Goal: Task Accomplishment & Management: Manage account settings

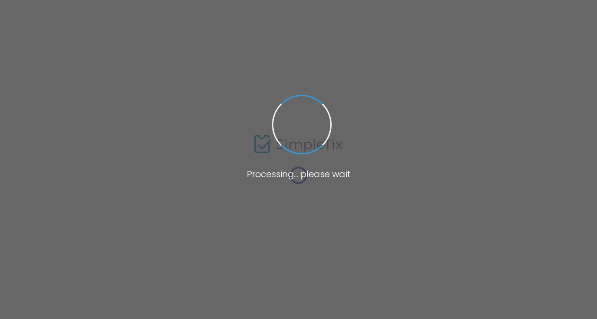
type input "https://www.simpletix.com/e/r-sk-open-stage-for-drag-burlesque-09-10-2-tickets-…"
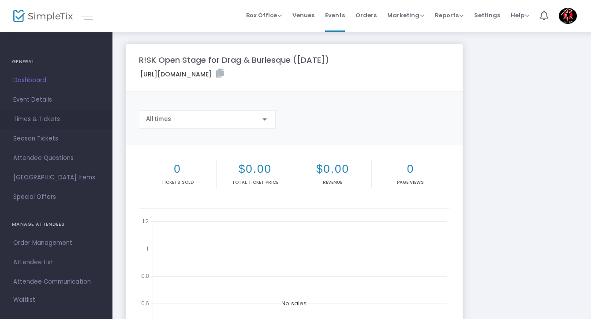
click at [52, 119] on span "Times & Tickets" at bounding box center [56, 118] width 86 height 11
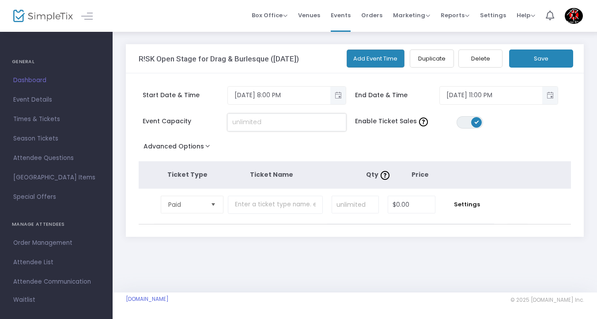
click at [280, 125] on input at bounding box center [287, 122] width 118 height 17
click at [211, 208] on span "Select" at bounding box center [213, 204] width 15 height 15
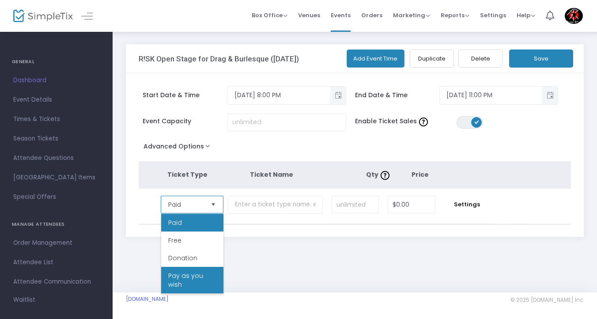
click at [206, 282] on span "Pay as you wish" at bounding box center [192, 280] width 48 height 18
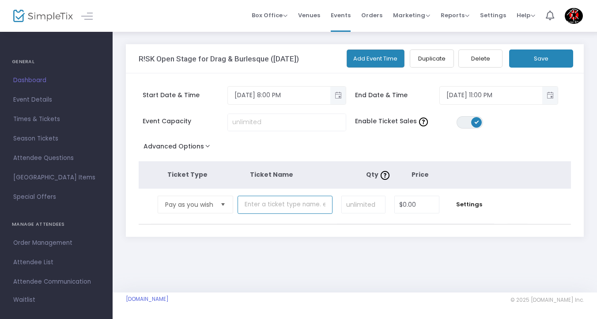
click at [284, 200] on input "text" at bounding box center [284, 204] width 95 height 18
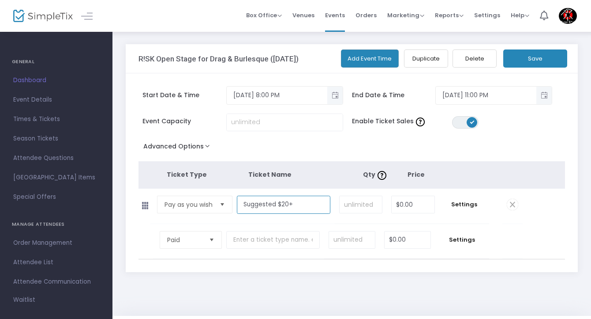
type input "Suggested $20+"
click at [327, 224] on td at bounding box center [352, 241] width 56 height 35
click at [215, 240] on span "Select" at bounding box center [211, 240] width 15 height 15
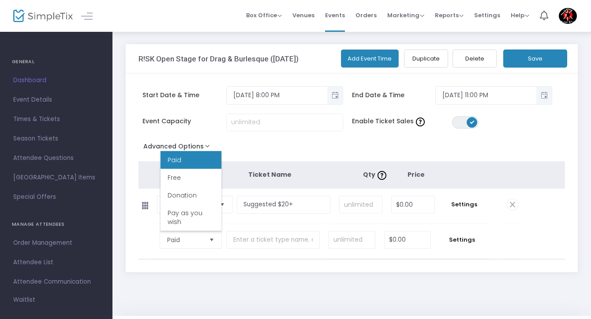
click at [159, 214] on td "Pay as you wish Required." at bounding box center [193, 205] width 86 height 35
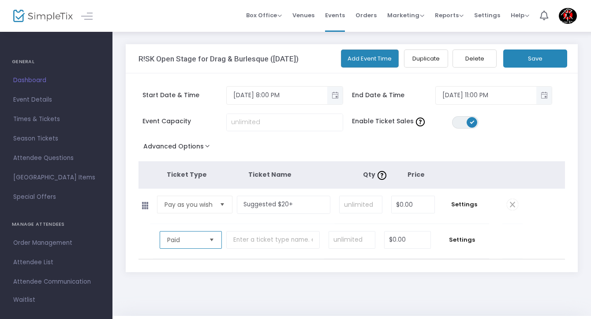
click at [179, 238] on span "Paid" at bounding box center [184, 239] width 34 height 9
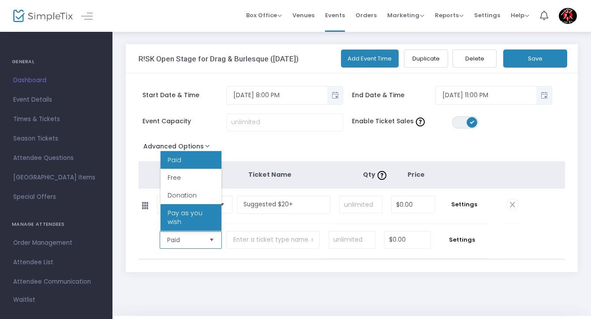
click at [190, 214] on span "Pay as you wish" at bounding box center [191, 217] width 47 height 18
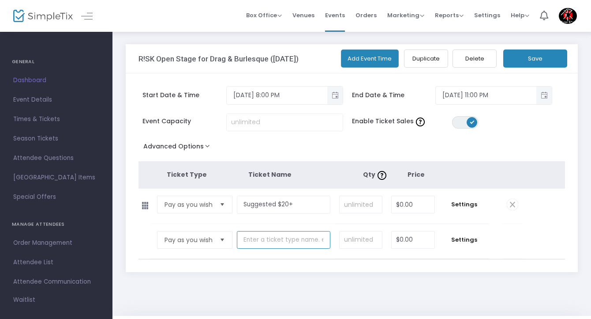
click at [261, 239] on input "text" at bounding box center [284, 240] width 94 height 18
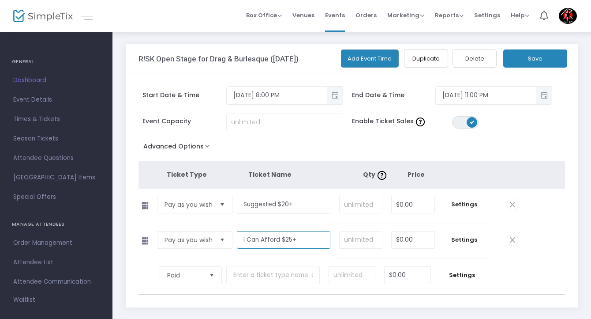
type input "I Can Afford $25+"
click at [408, 205] on input "0" at bounding box center [413, 204] width 43 height 17
type input "$20.00"
click at [418, 239] on input "0" at bounding box center [413, 239] width 43 height 17
type input "$25.00"
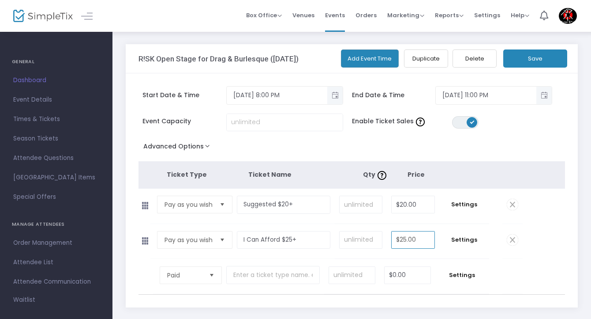
click at [388, 229] on td "$25.00 Required." at bounding box center [413, 241] width 53 height 35
click at [206, 271] on span "Select" at bounding box center [211, 275] width 15 height 15
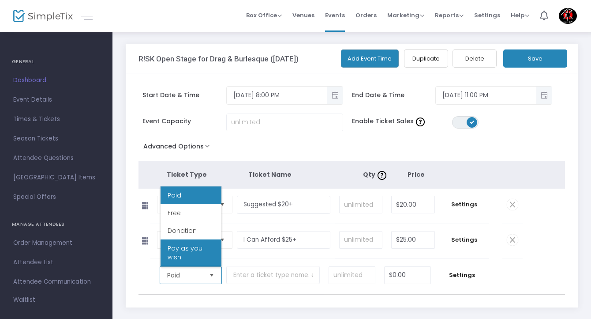
click at [202, 249] on span "Pay as you wish" at bounding box center [191, 253] width 47 height 18
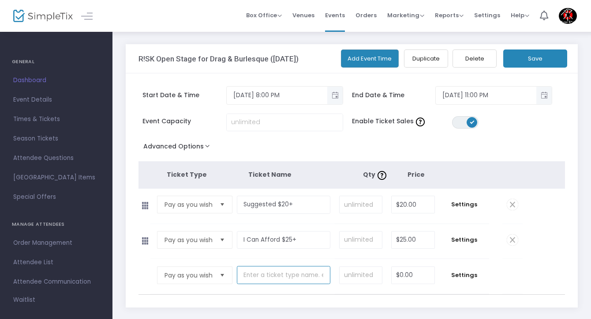
click at [290, 279] on input "text" at bounding box center [284, 275] width 94 height 18
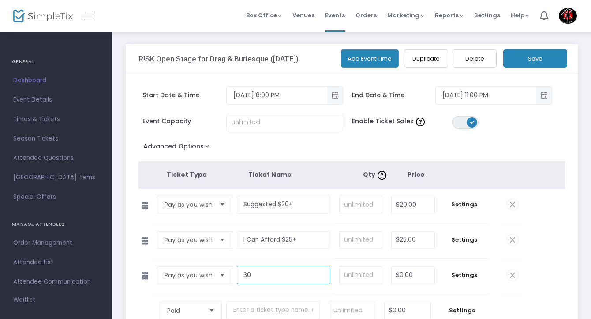
type input "3"
click at [217, 277] on span "Select" at bounding box center [222, 275] width 15 height 15
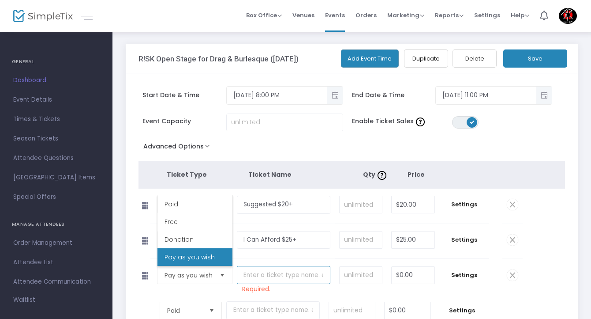
click at [270, 275] on input "text" at bounding box center [284, 275] width 94 height 18
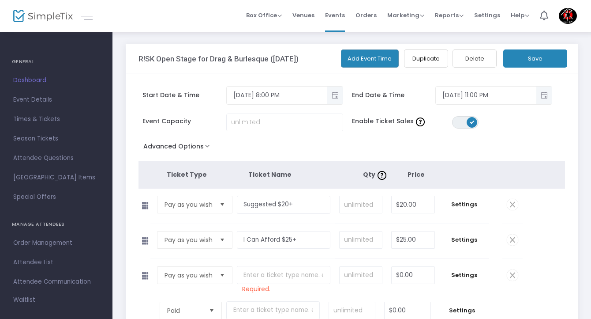
click at [229, 254] on td "Pay as you wish Required." at bounding box center [193, 241] width 86 height 35
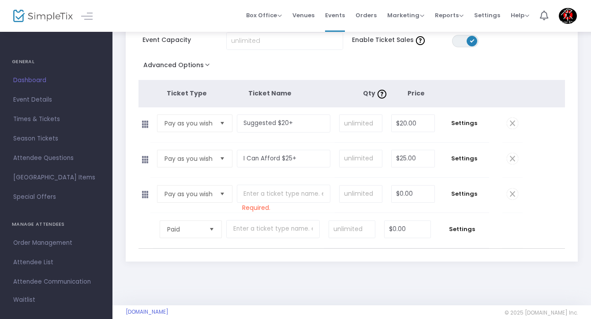
scroll to position [88, 0]
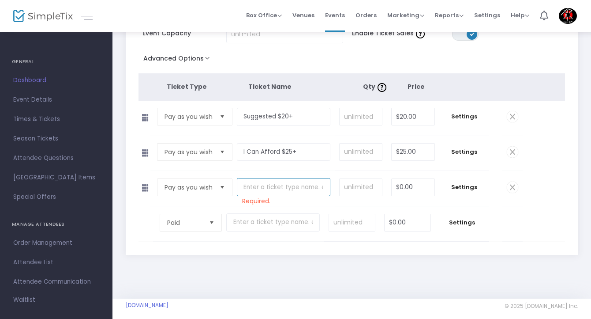
click at [300, 191] on input "text" at bounding box center [284, 187] width 94 height 18
type input "I Can Afford $30+"
click at [425, 187] on input "0" at bounding box center [413, 187] width 43 height 17
type input "$30.00"
click at [521, 218] on tr "Paid Required. $0.00 Settings" at bounding box center [331, 223] width 384 height 35
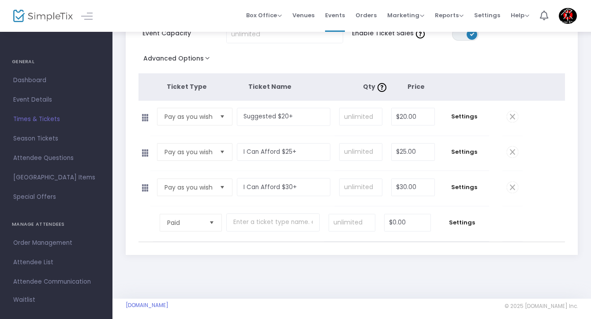
click at [214, 224] on span "Select" at bounding box center [211, 222] width 15 height 15
click at [136, 218] on div "Start Date & Time 9/10/2025 8:00 PM End Date & Time 9/10/2025 11:00 PM Event Ca…" at bounding box center [352, 119] width 452 height 269
click at [185, 223] on span "Paid" at bounding box center [184, 222] width 34 height 9
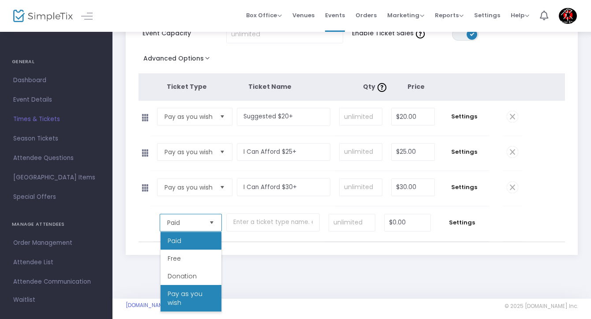
click at [191, 299] on span "Pay as you wish" at bounding box center [191, 298] width 47 height 18
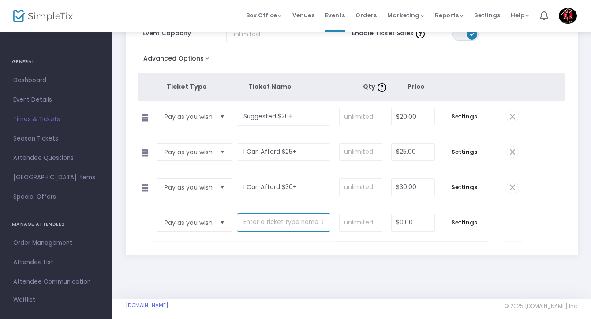
click at [286, 222] on input "text" at bounding box center [284, 222] width 94 height 18
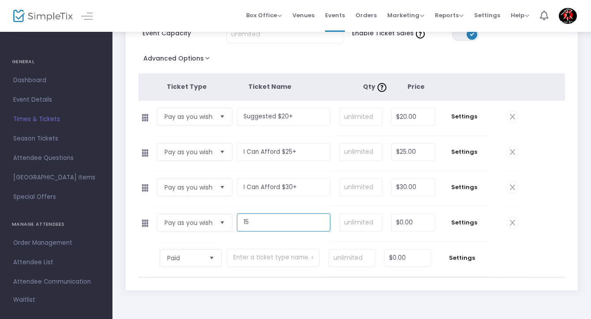
type input "1"
type input "I Can Only Afford $15+"
click at [193, 263] on span "Paid" at bounding box center [184, 257] width 41 height 17
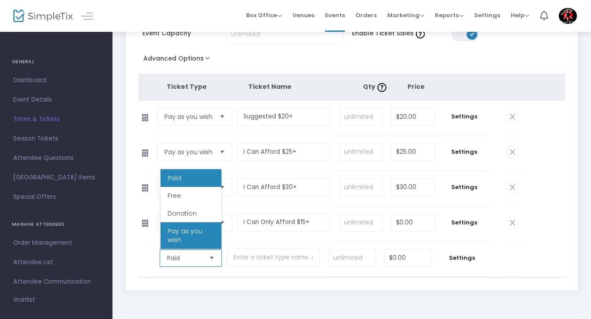
click at [194, 231] on span "Pay as you wish" at bounding box center [191, 235] width 47 height 18
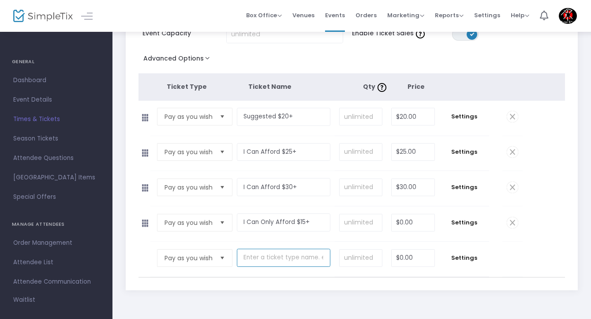
click at [264, 257] on input "text" at bounding box center [284, 257] width 94 height 18
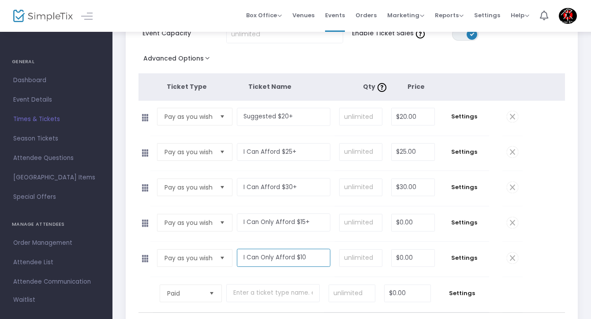
type input "I Can Only Afford $10+"
